Goal: Find contact information: Find contact information

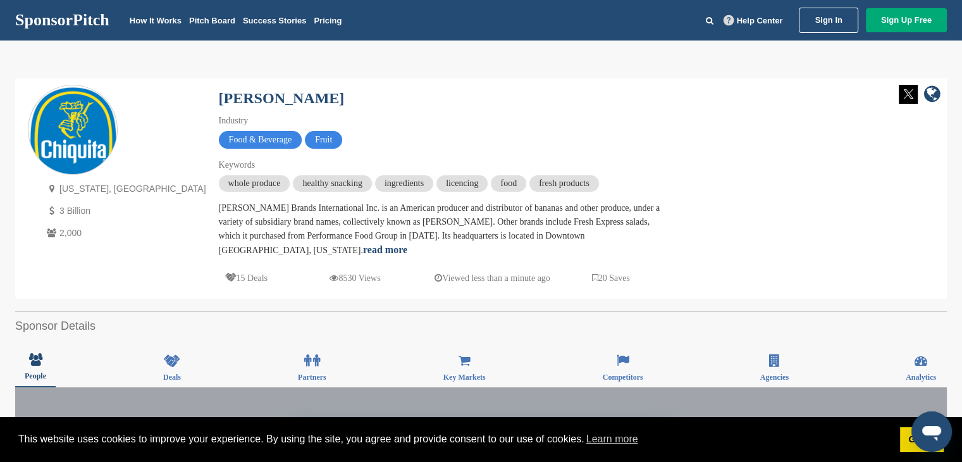
click at [843, 25] on link "Sign In" at bounding box center [828, 20] width 59 height 25
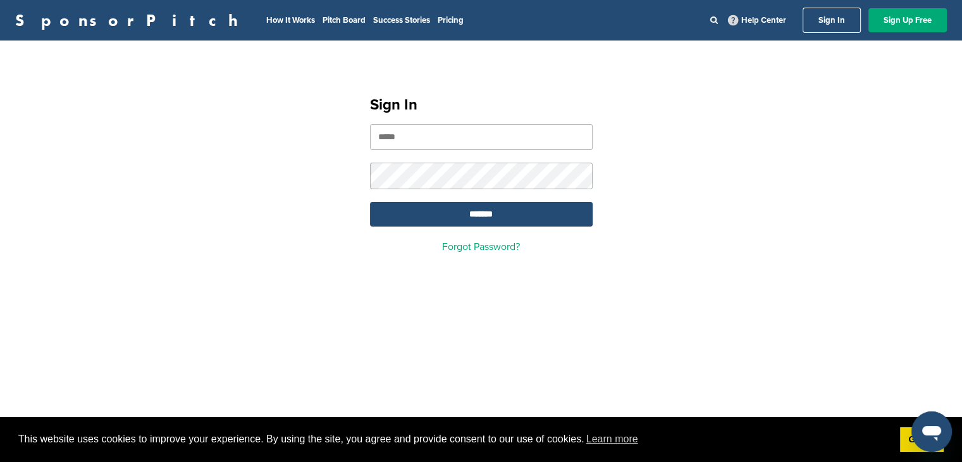
click at [514, 152] on form "*******" at bounding box center [481, 175] width 223 height 102
click at [513, 151] on form "*******" at bounding box center [481, 175] width 223 height 102
click at [512, 147] on input "email" at bounding box center [481, 137] width 223 height 26
type input "**********"
click at [370, 202] on input "*******" at bounding box center [481, 214] width 223 height 25
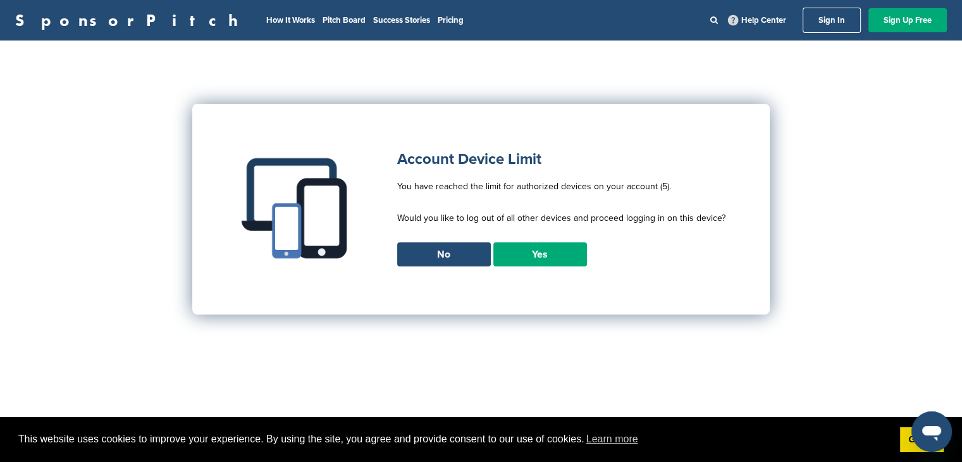
click at [564, 252] on link "Yes" at bounding box center [540, 254] width 94 height 24
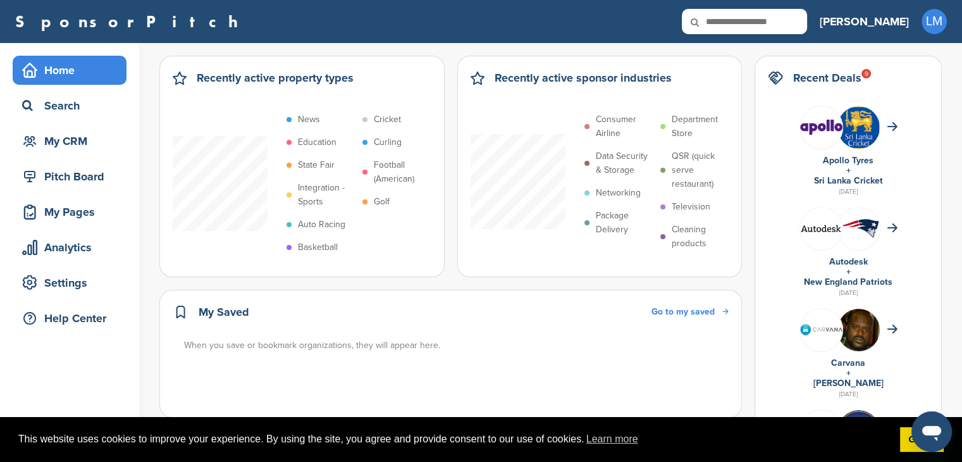
click at [807, 19] on input "text" at bounding box center [744, 21] width 125 height 25
type input "*****"
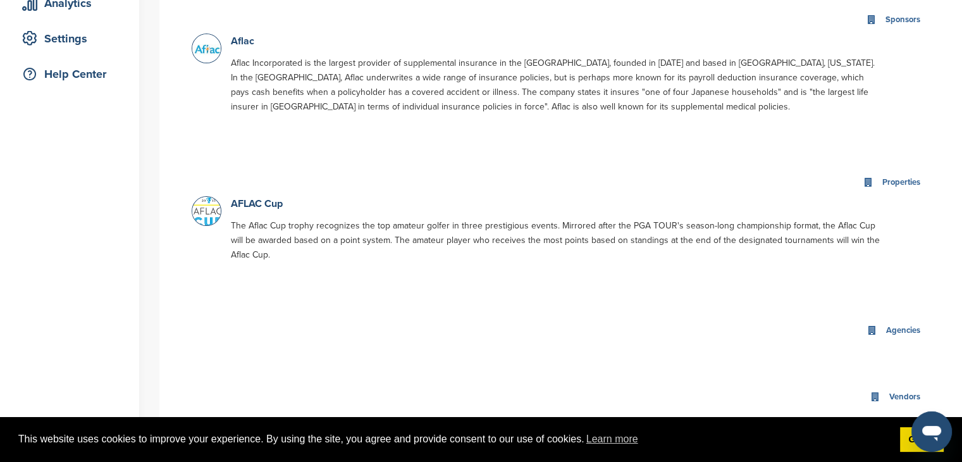
scroll to position [253, 0]
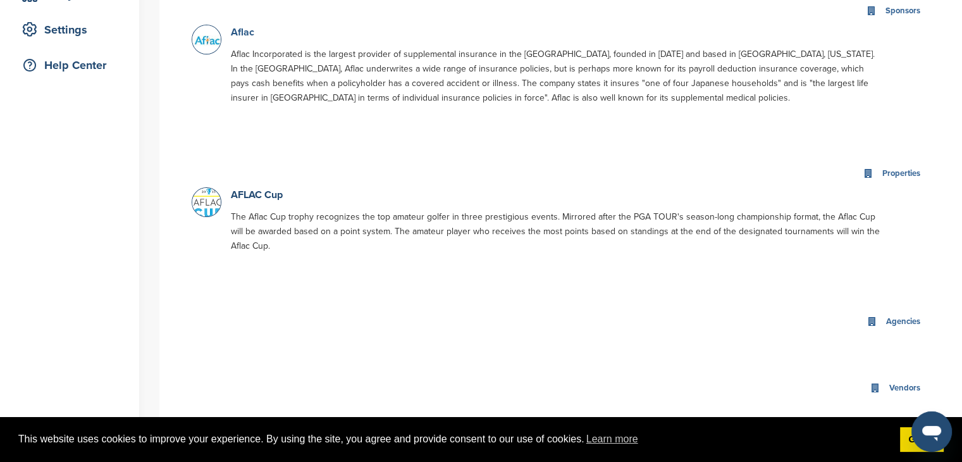
click at [251, 36] on link "Aflac" at bounding box center [242, 32] width 23 height 13
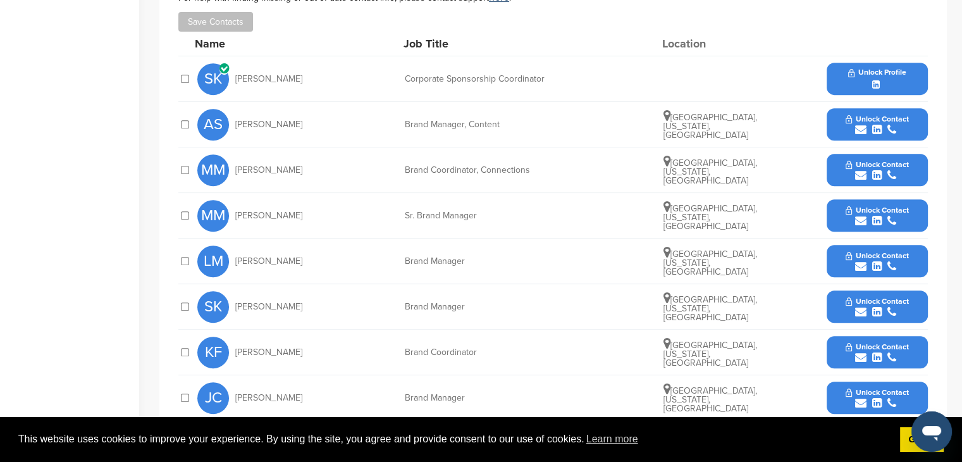
scroll to position [569, 0]
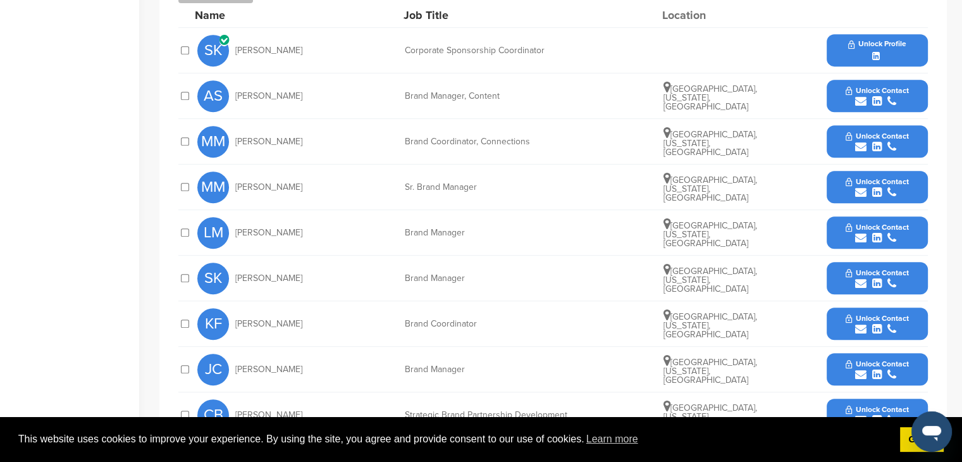
click at [841, 45] on div "Unlock Profile" at bounding box center [877, 50] width 101 height 32
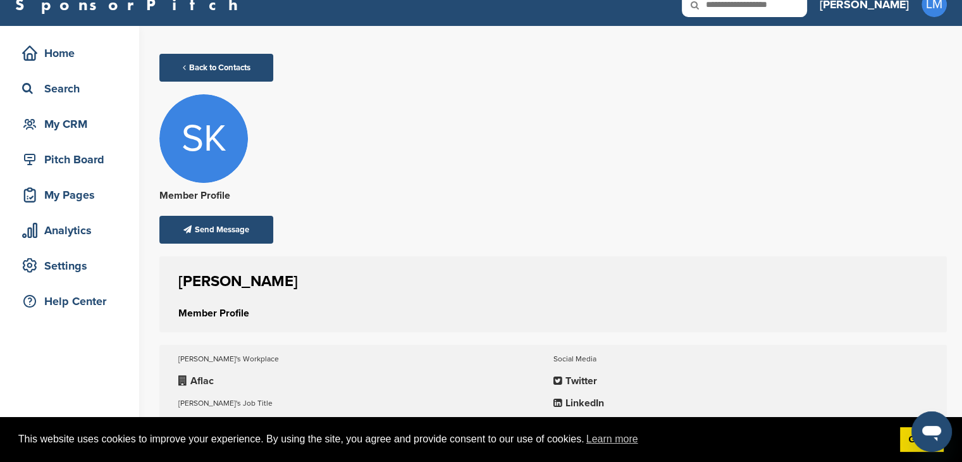
scroll to position [127, 0]
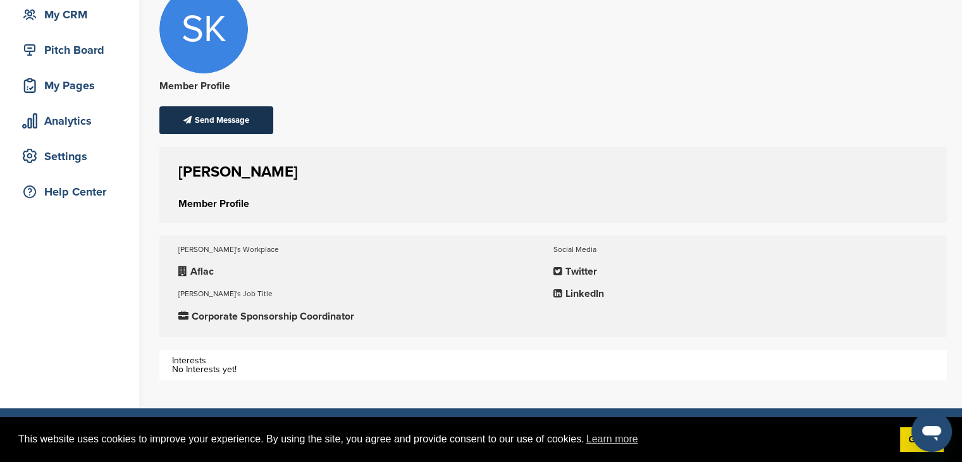
click at [247, 121] on div "Send Message" at bounding box center [216, 120] width 114 height 28
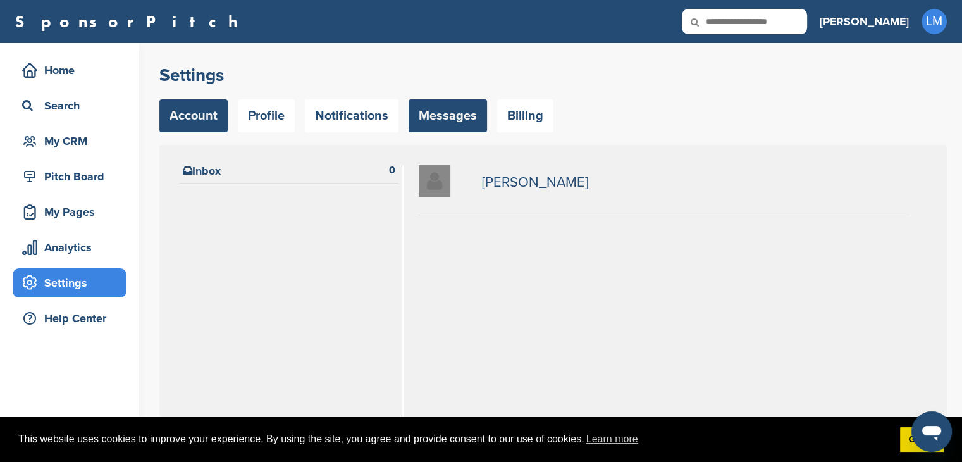
click at [215, 114] on link "Account" at bounding box center [193, 115] width 68 height 33
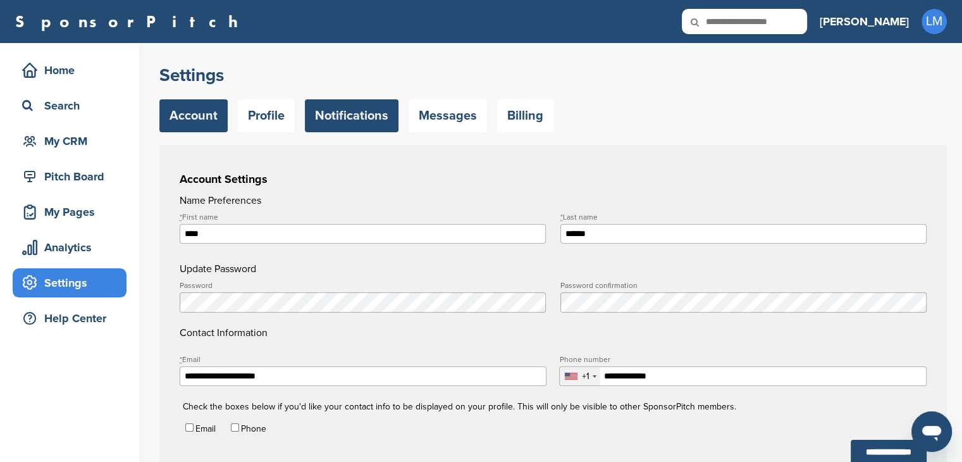
type input "**********"
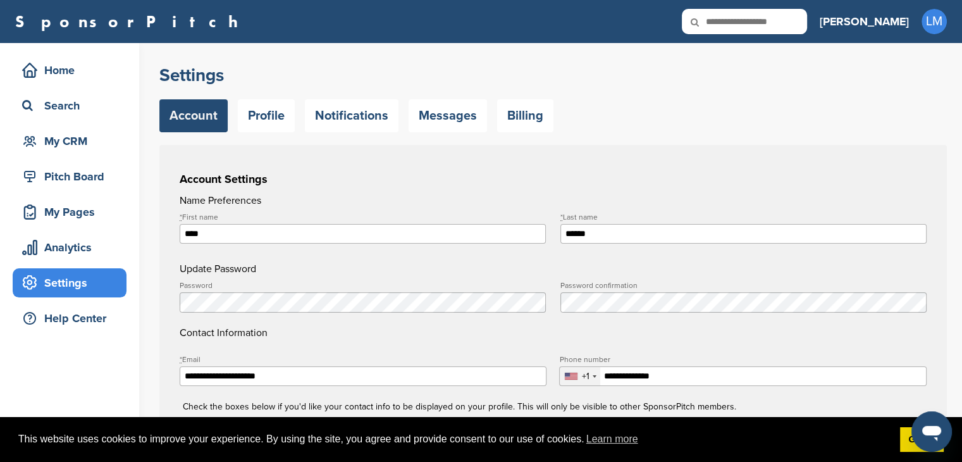
scroll to position [63, 0]
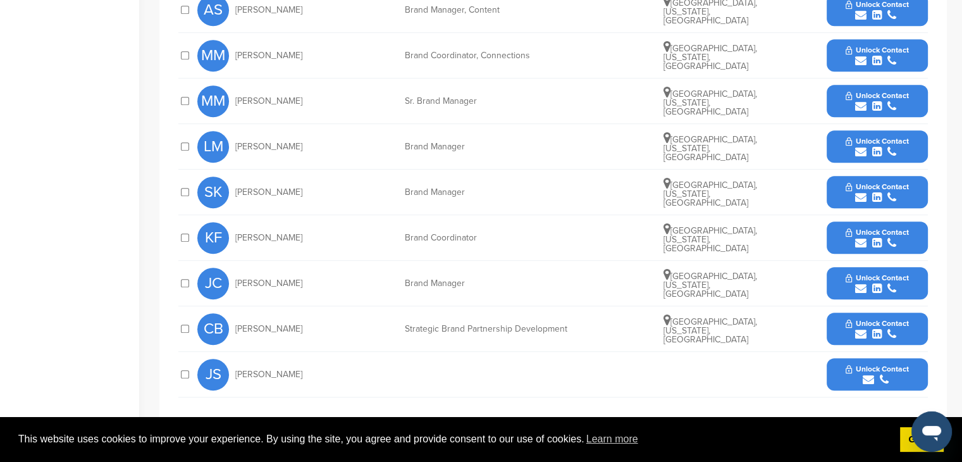
scroll to position [633, 0]
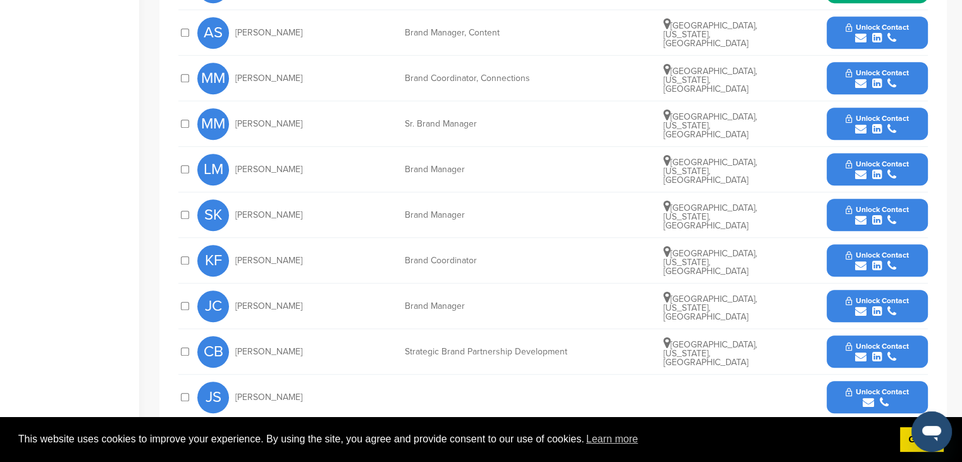
click at [859, 342] on span "Unlock Contact" at bounding box center [877, 346] width 63 height 9
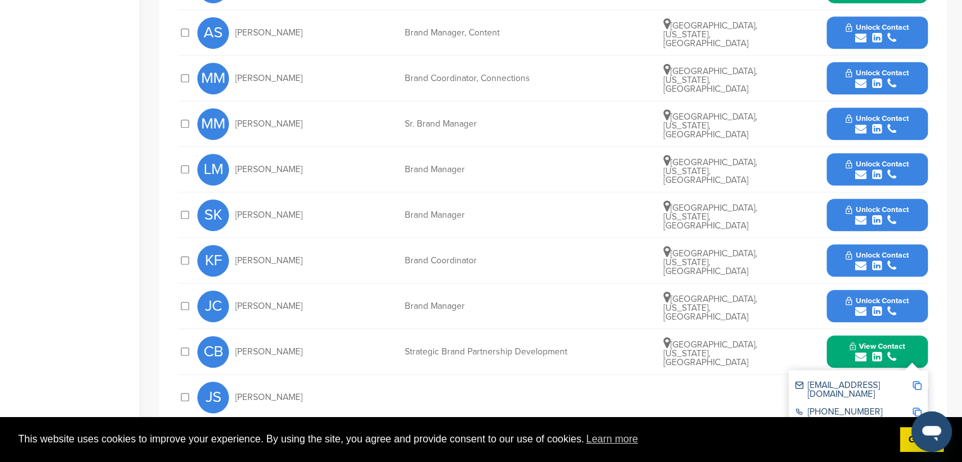
click at [902, 381] on div "cbryan@aflac.com" at bounding box center [853, 390] width 117 height 18
click at [913, 381] on img at bounding box center [917, 385] width 9 height 9
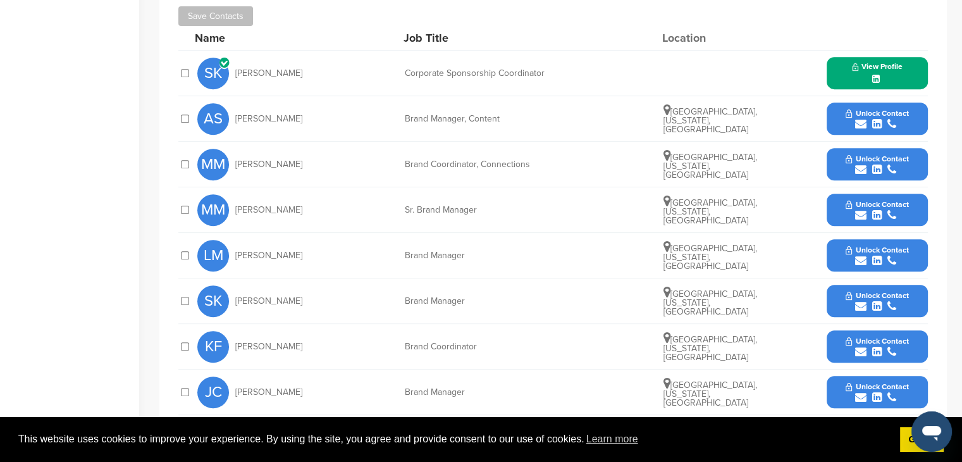
scroll to position [569, 0]
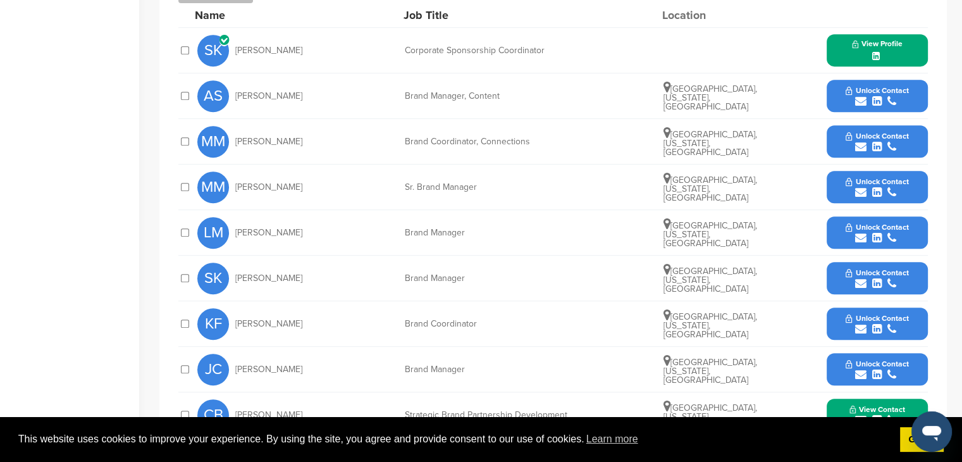
drag, startPoint x: 886, startPoint y: 102, endPoint x: 825, endPoint y: 116, distance: 62.9
click at [886, 102] on div "submit" at bounding box center [877, 102] width 63 height 12
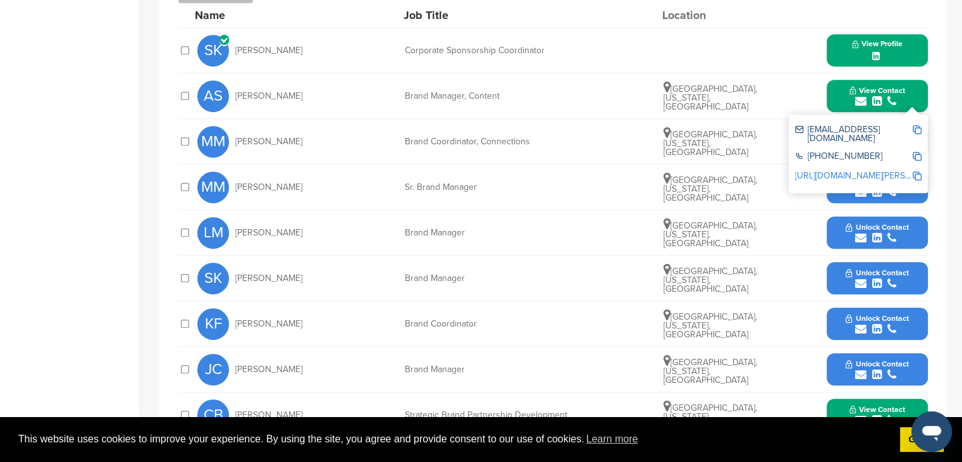
click at [915, 127] on img at bounding box center [917, 129] width 9 height 9
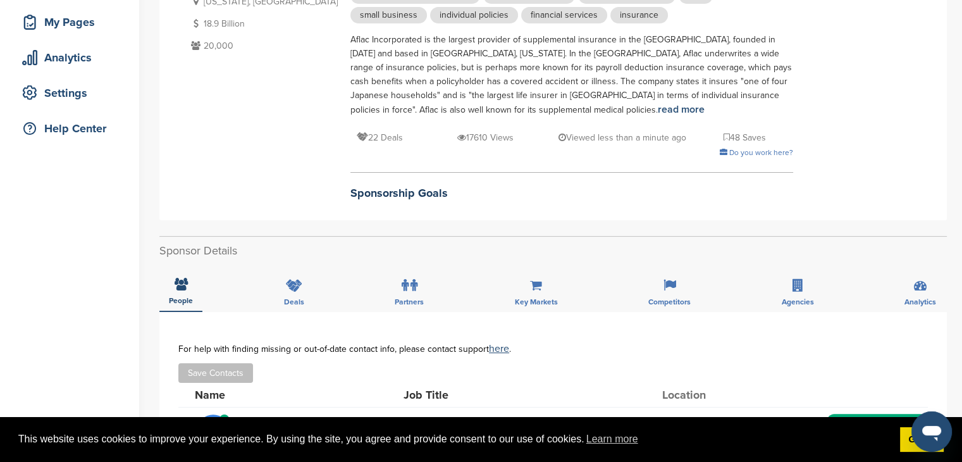
scroll to position [0, 0]
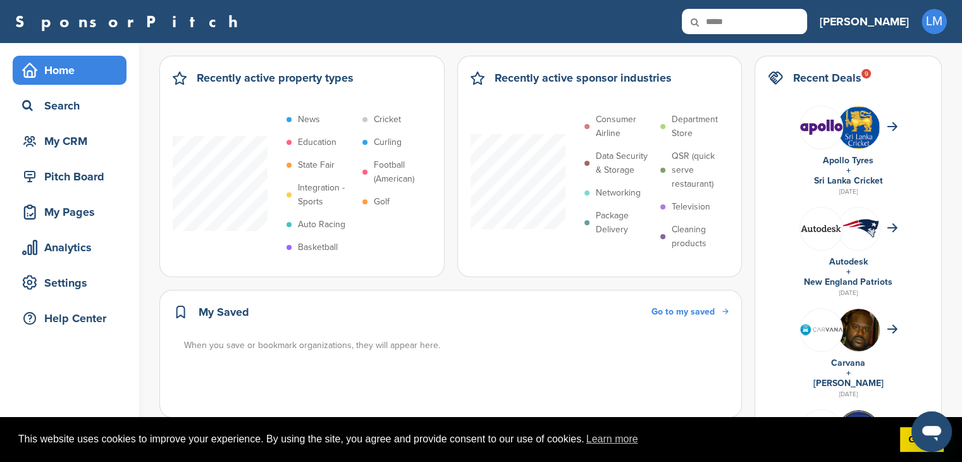
click at [792, 25] on input "*****" at bounding box center [744, 21] width 125 height 25
type input "****"
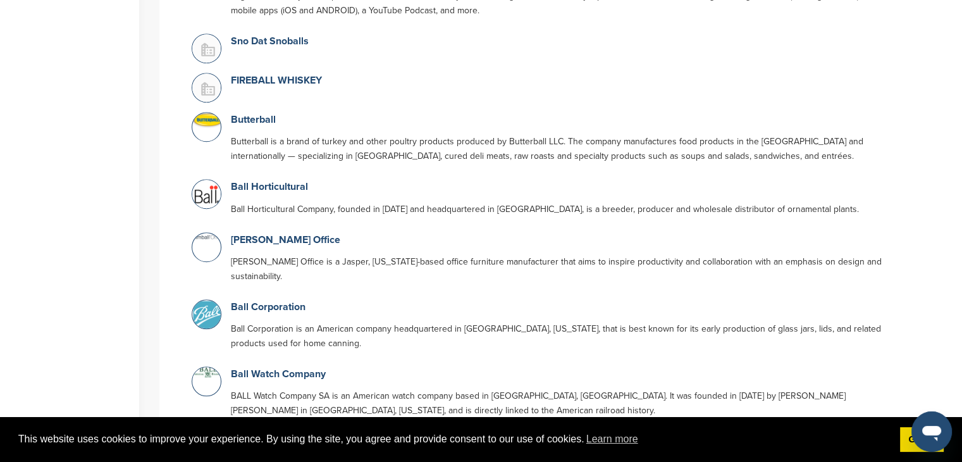
scroll to position [1012, 0]
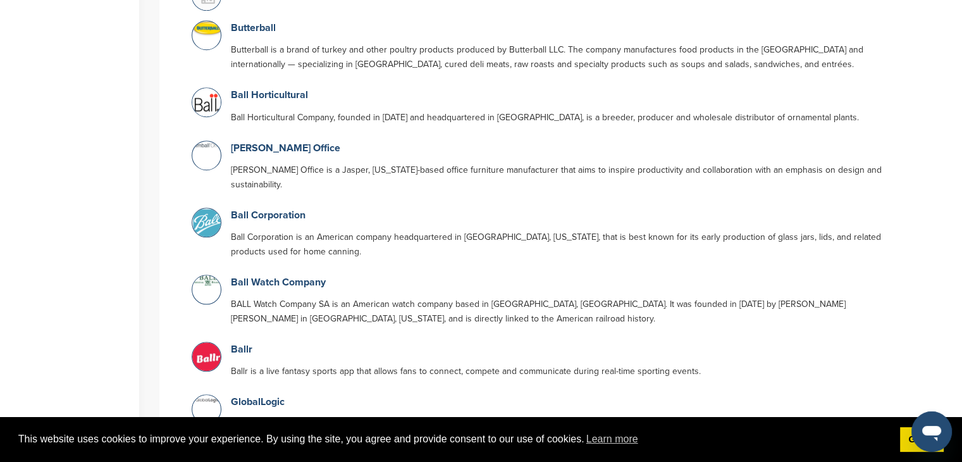
click at [252, 208] on div "Ball Corporation Ball Corporation is an American company headquartered in Broom…" at bounding box center [557, 237] width 664 height 58
click at [255, 209] on link "Ball Corporation" at bounding box center [268, 215] width 75 height 13
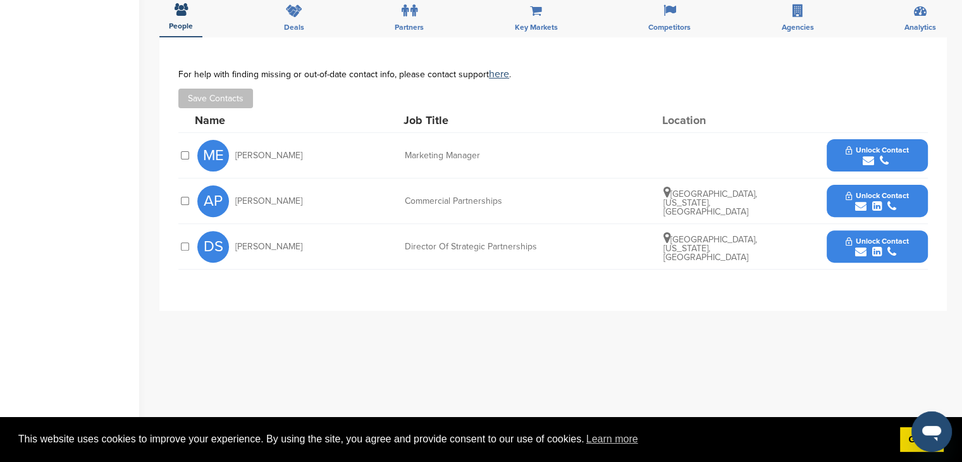
scroll to position [443, 0]
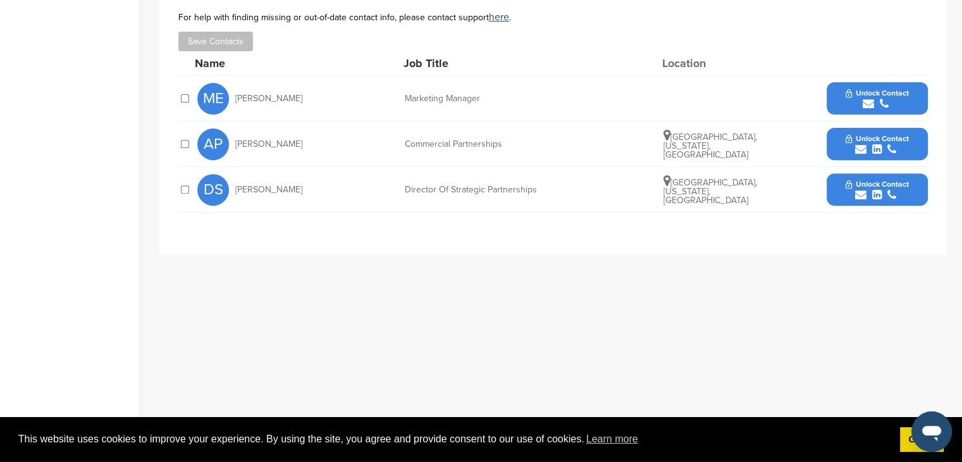
click at [870, 137] on span "Unlock Contact" at bounding box center [877, 138] width 63 height 9
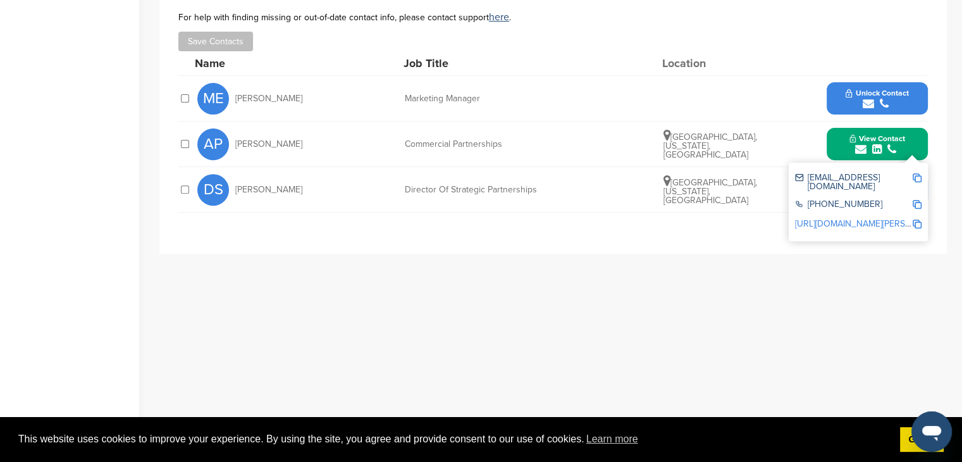
click at [911, 177] on div "[EMAIL_ADDRESS][DOMAIN_NAME]" at bounding box center [853, 182] width 117 height 18
click at [919, 175] on img at bounding box center [917, 177] width 9 height 9
click at [514, 340] on div "**********" at bounding box center [553, 233] width 788 height 506
click at [871, 147] on div "submit" at bounding box center [878, 150] width 56 height 12
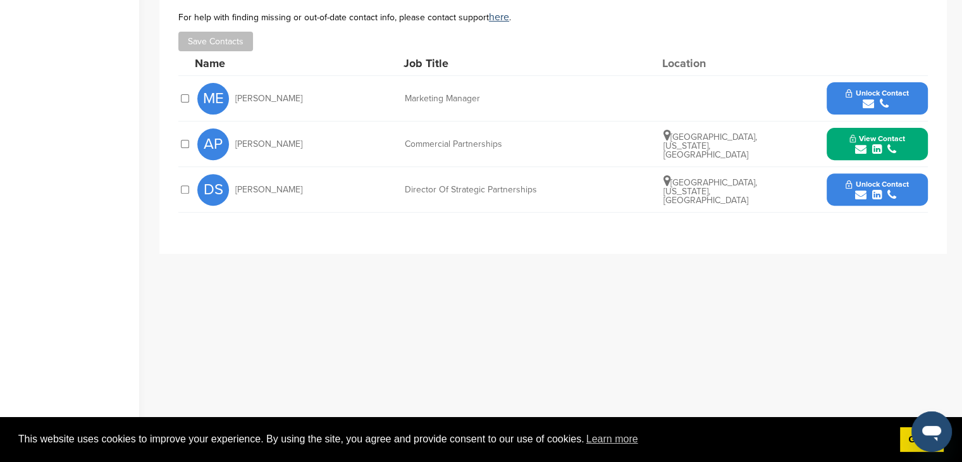
click at [871, 177] on button "Unlock Contact" at bounding box center [877, 190] width 93 height 38
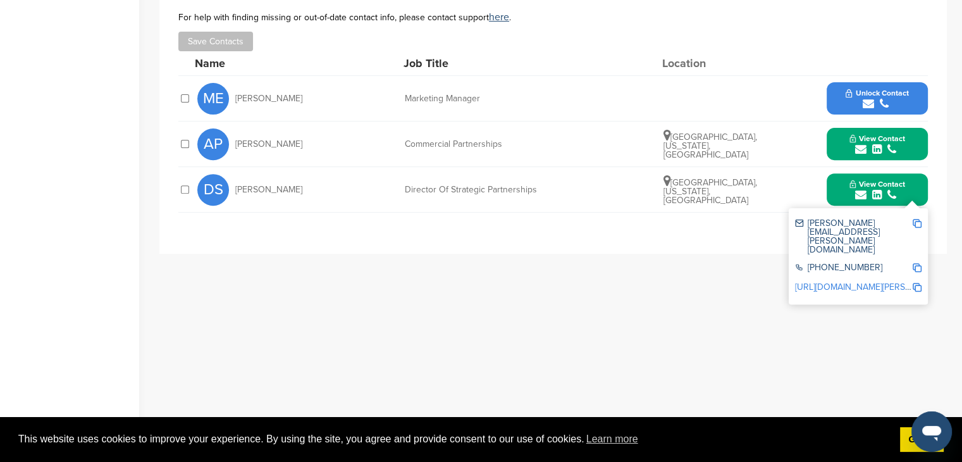
click at [914, 216] on div "[PERSON_NAME][EMAIL_ADDRESS][PERSON_NAME][DOMAIN_NAME]" at bounding box center [858, 236] width 127 height 44
click at [914, 224] on img at bounding box center [917, 223] width 9 height 9
click at [914, 220] on img at bounding box center [917, 223] width 9 height 9
click at [852, 102] on div "submit" at bounding box center [877, 104] width 63 height 12
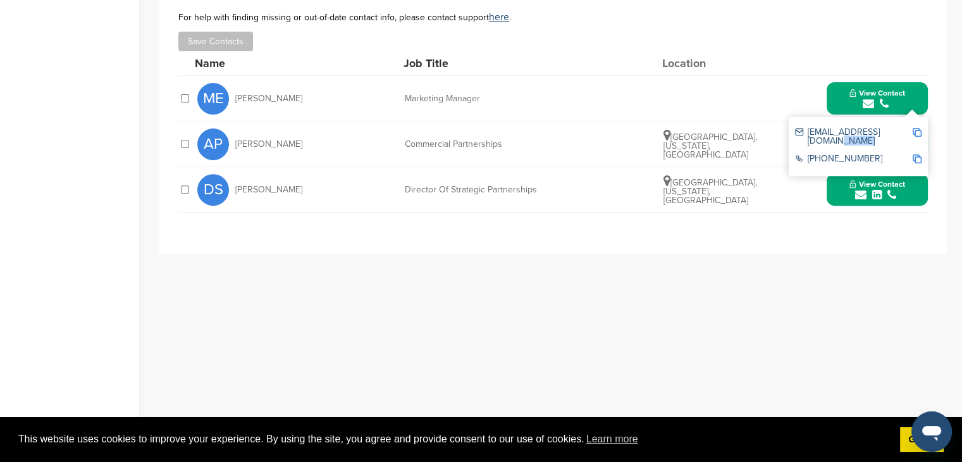
click at [914, 127] on div "[EMAIL_ADDRESS][DOMAIN_NAME]" at bounding box center [858, 136] width 127 height 27
click at [914, 128] on img at bounding box center [917, 132] width 9 height 9
copy div
click at [916, 125] on div "[EMAIL_ADDRESS][DOMAIN_NAME]" at bounding box center [858, 136] width 127 height 27
click at [917, 132] on img at bounding box center [917, 132] width 9 height 9
